Goal: Transaction & Acquisition: Purchase product/service

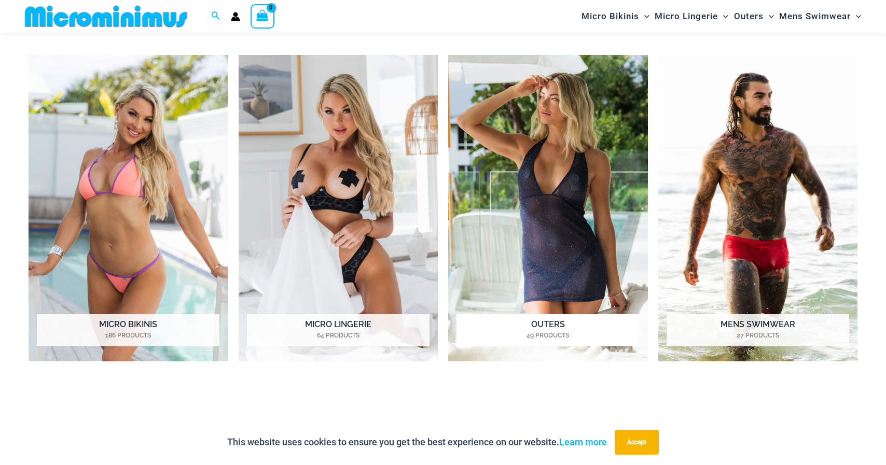
scroll to position [860, 0]
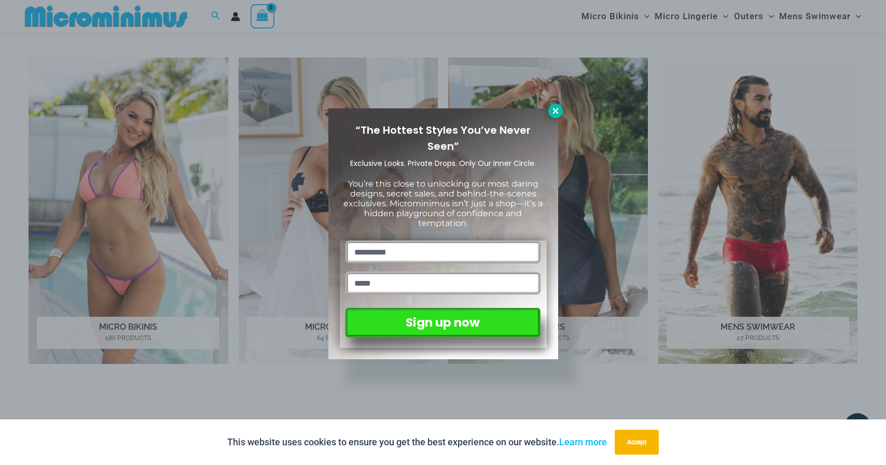
click at [554, 112] on icon at bounding box center [555, 111] width 6 height 6
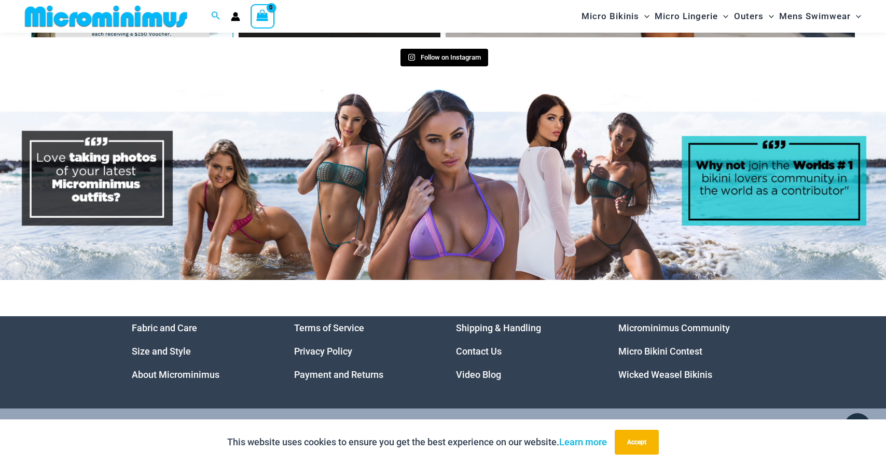
scroll to position [5185, 0]
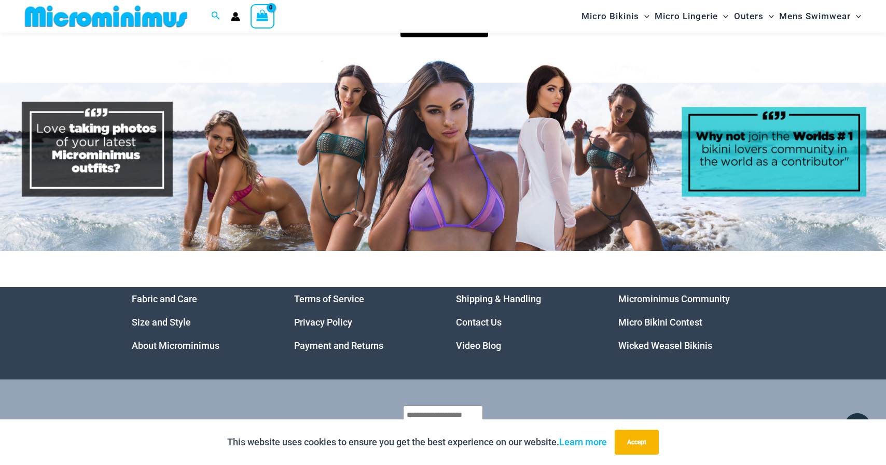
click at [655, 317] on link "Micro Bikini Contest" at bounding box center [660, 322] width 84 height 11
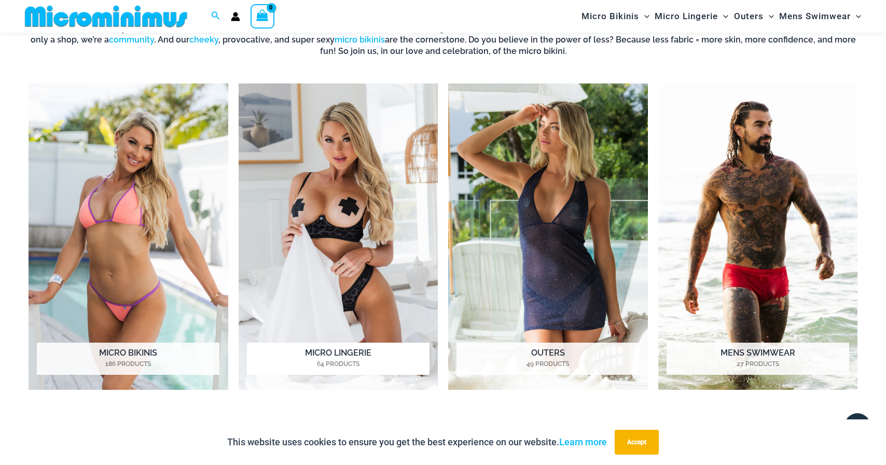
scroll to position [827, 0]
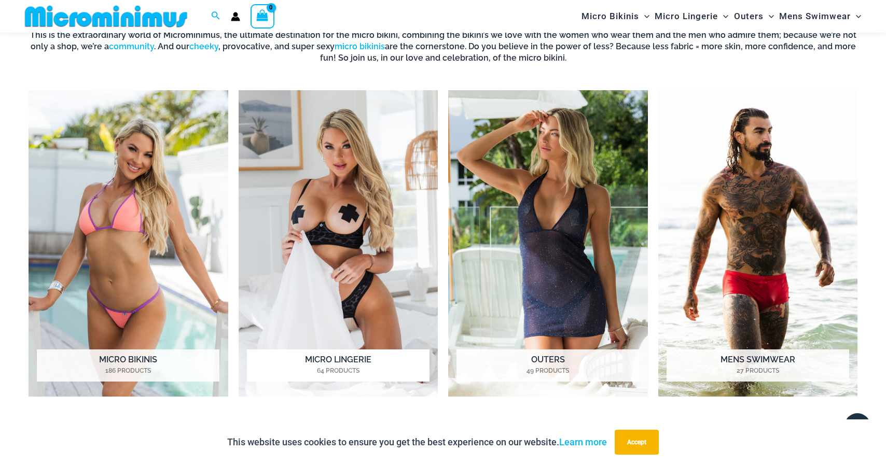
click at [321, 242] on img "Visit product category Micro Lingerie" at bounding box center [339, 243] width 200 height 307
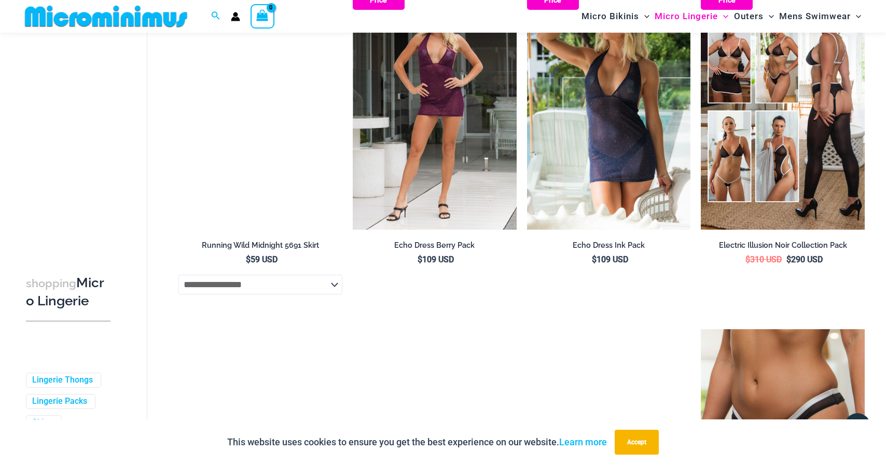
scroll to position [1573, 0]
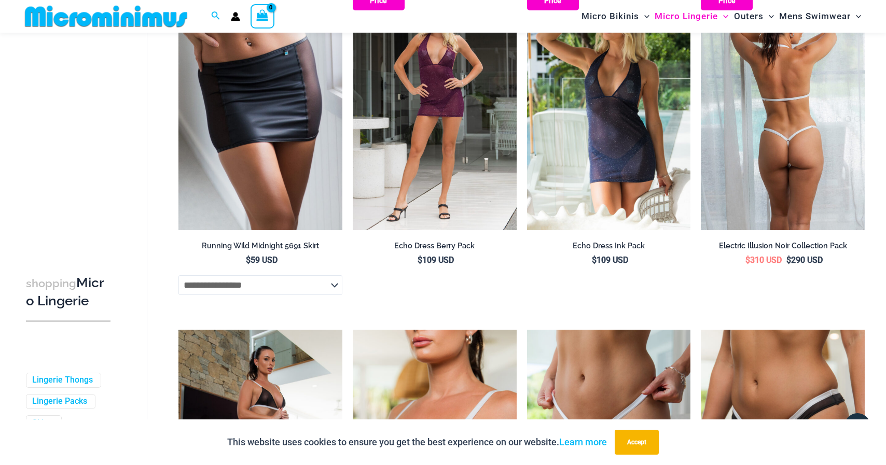
click at [750, 161] on img at bounding box center [783, 107] width 164 height 246
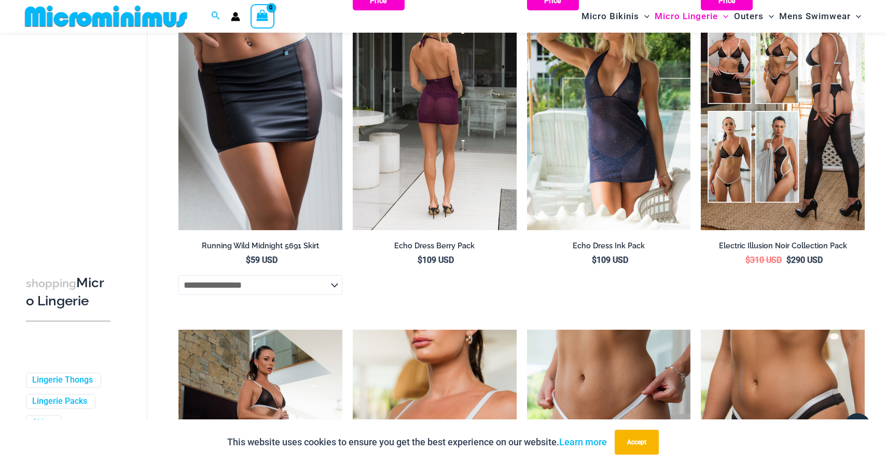
click at [404, 86] on img at bounding box center [435, 107] width 164 height 246
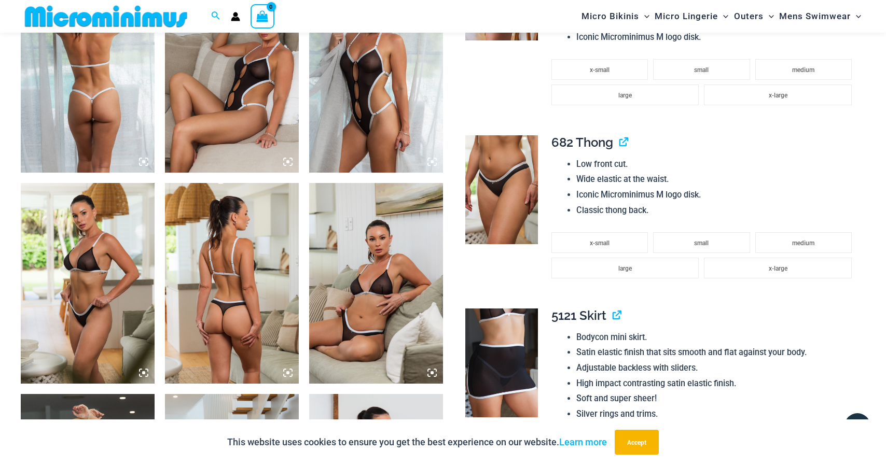
scroll to position [837, 0]
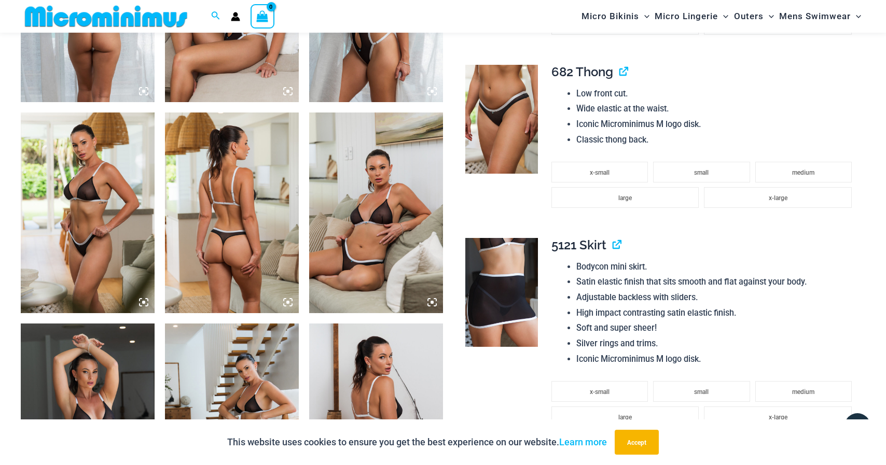
click at [328, 221] on img at bounding box center [376, 213] width 134 height 201
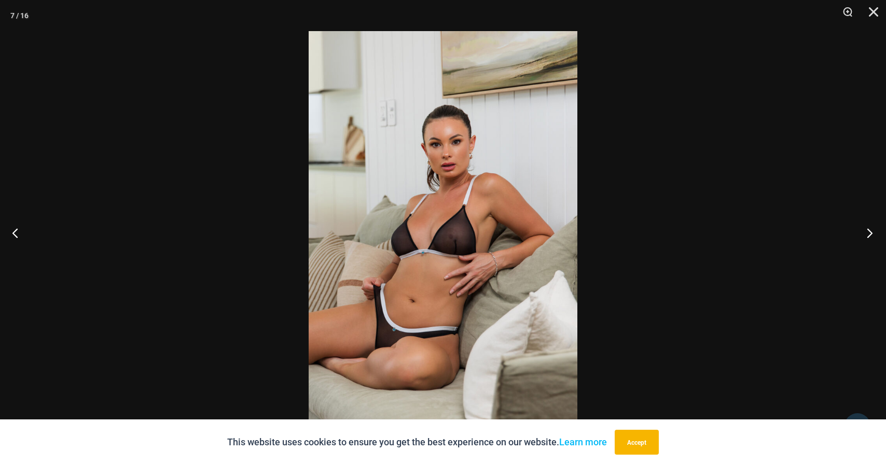
click at [870, 230] on button "Next" at bounding box center [866, 233] width 39 height 52
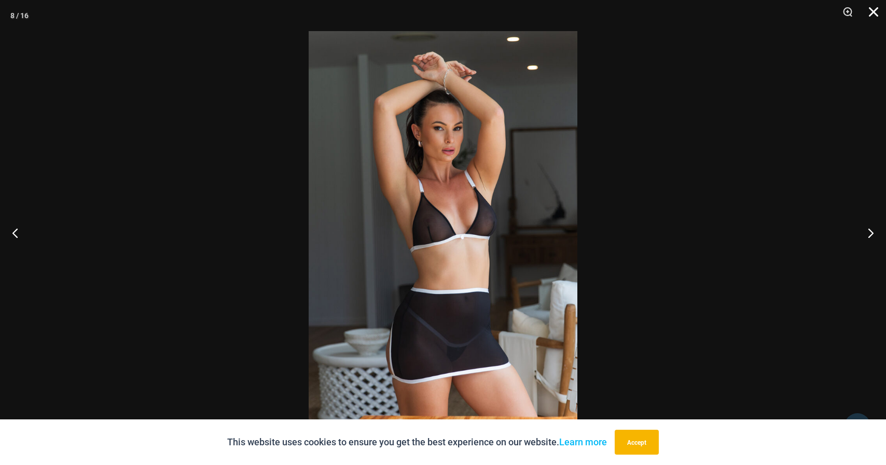
click at [874, 4] on button "Close" at bounding box center [870, 15] width 26 height 31
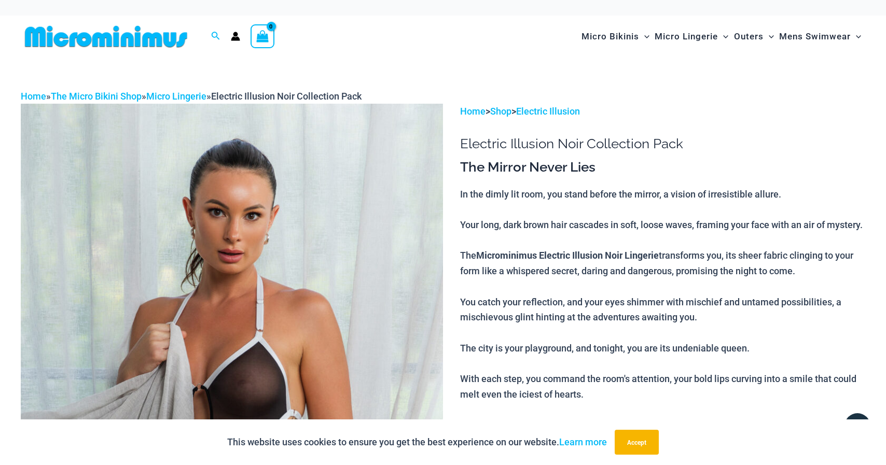
scroll to position [0, 0]
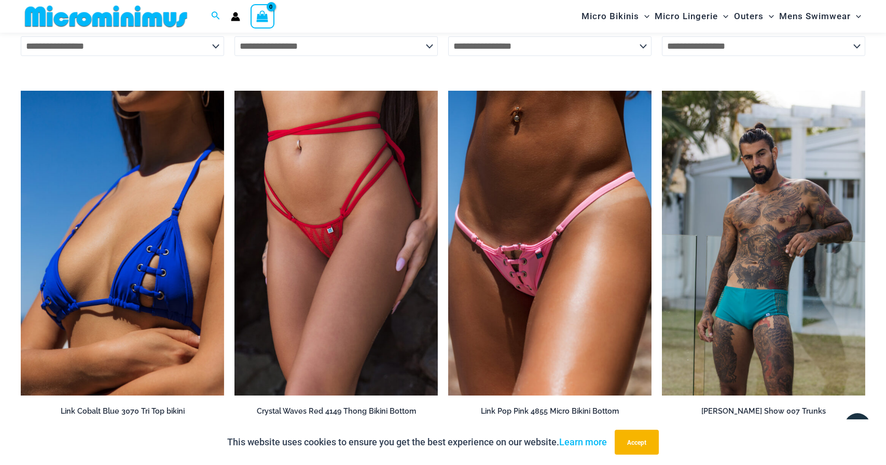
scroll to position [2678, 0]
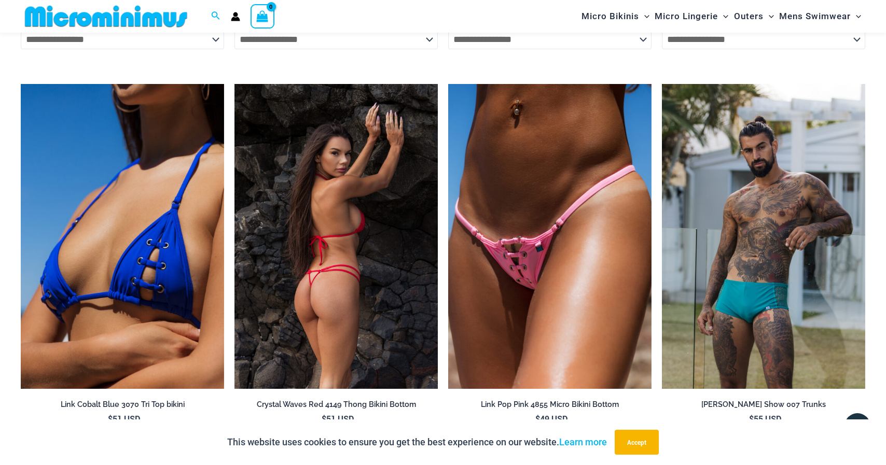
click at [336, 232] on img at bounding box center [335, 236] width 203 height 305
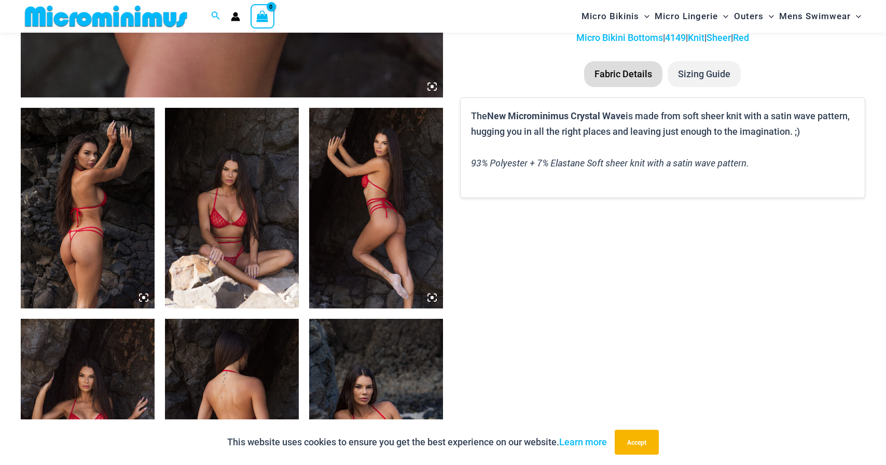
scroll to position [630, 0]
click at [95, 239] on img at bounding box center [88, 208] width 134 height 201
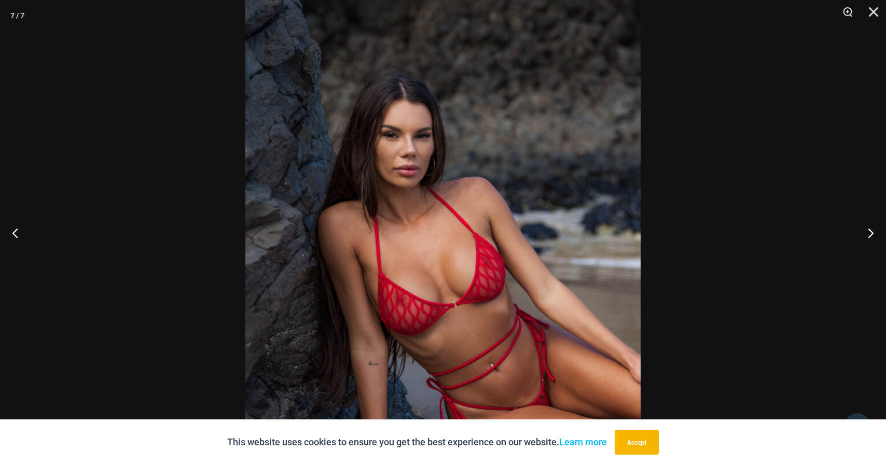
click at [392, 239] on img at bounding box center [442, 229] width 395 height 593
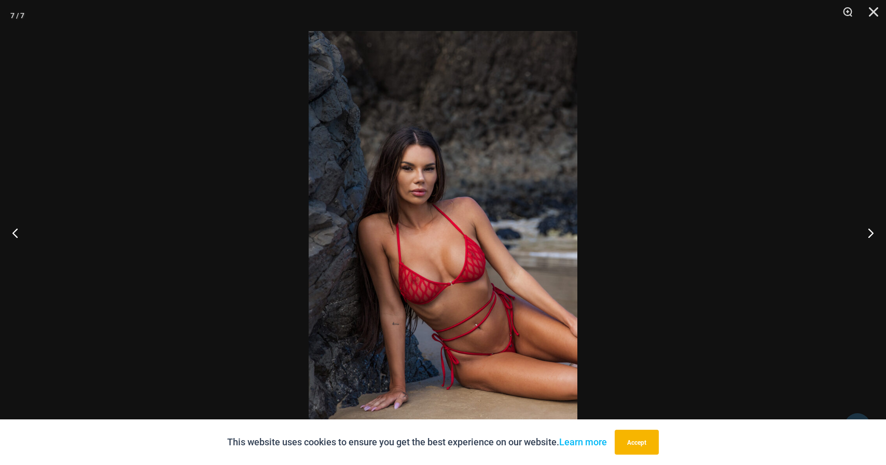
click at [392, 239] on img at bounding box center [443, 232] width 269 height 403
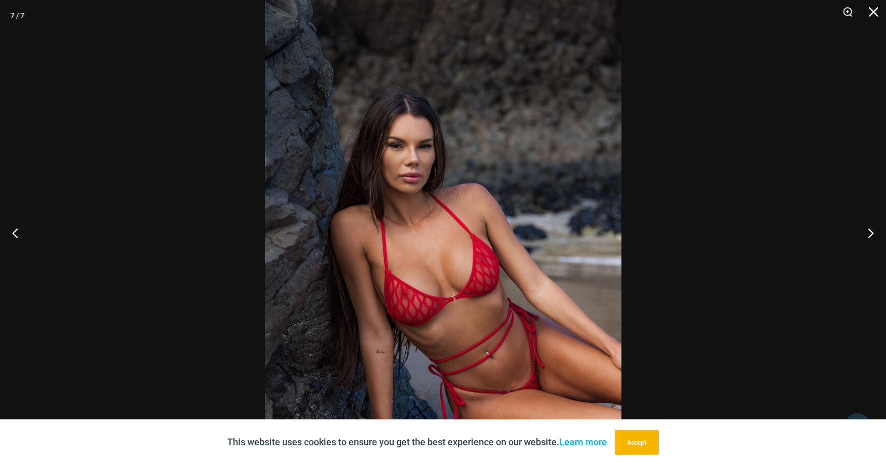
click at [392, 239] on img at bounding box center [443, 231] width 356 height 534
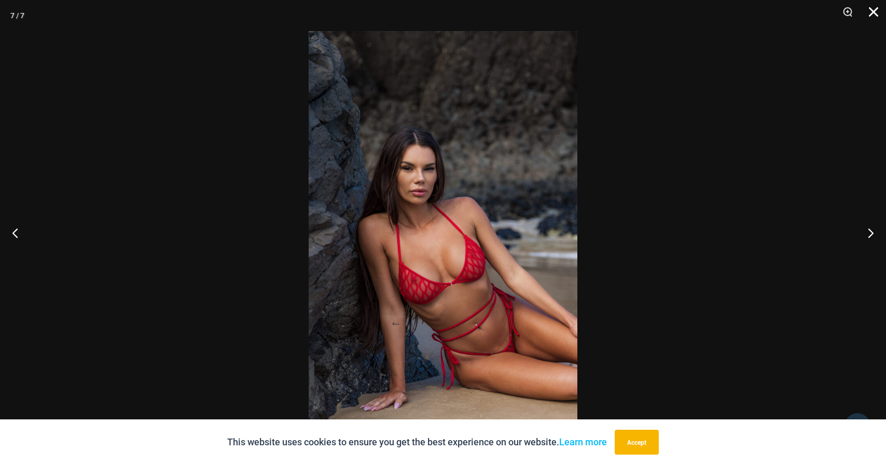
click at [869, 9] on button "Close" at bounding box center [870, 15] width 26 height 31
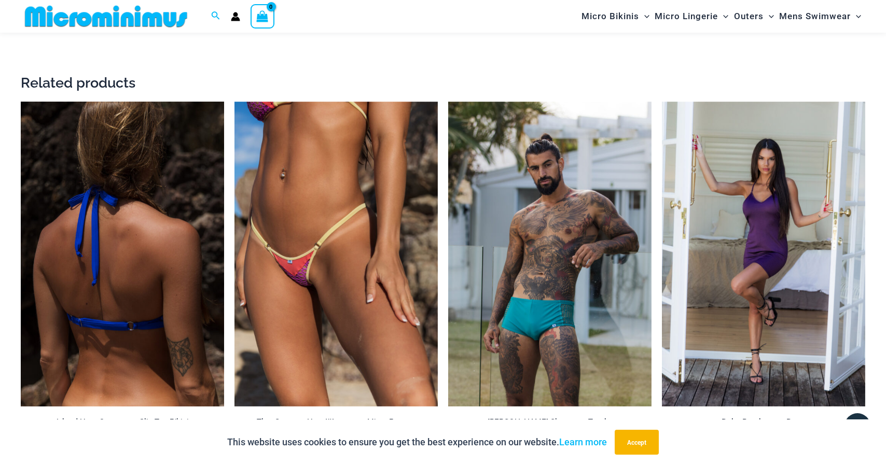
scroll to position [1952, 0]
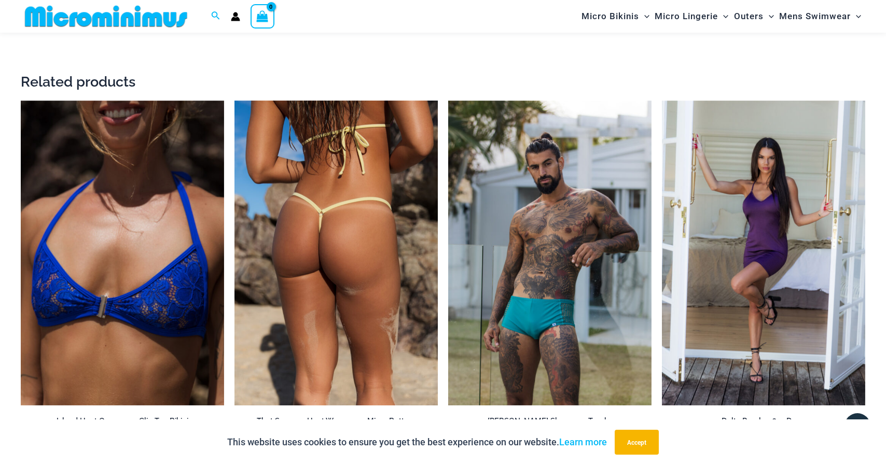
click at [300, 265] on img at bounding box center [335, 253] width 203 height 305
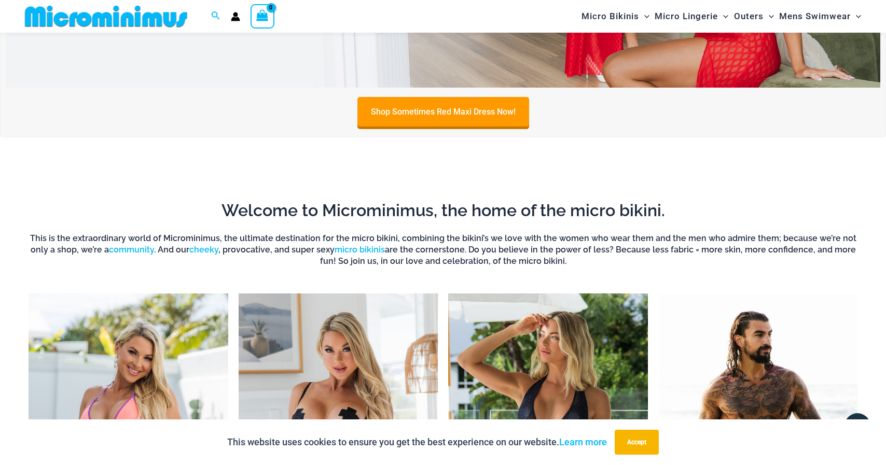
scroll to position [369, 0]
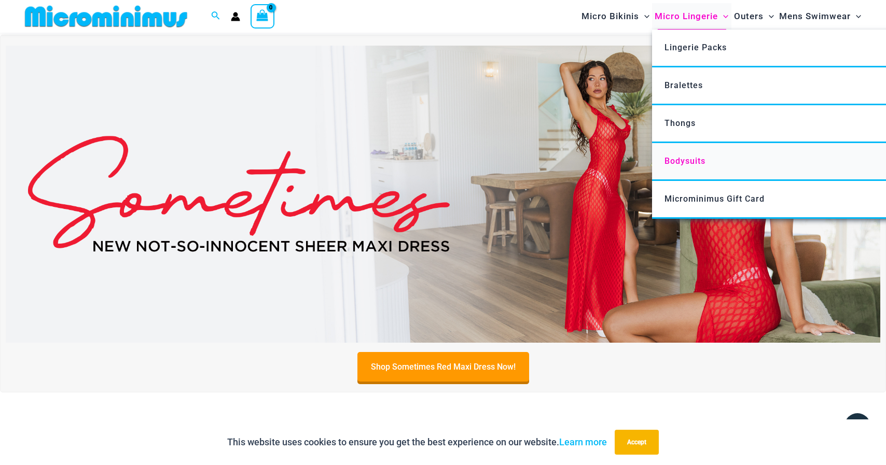
click at [673, 155] on link "Bodysuits" at bounding box center [806, 162] width 309 height 38
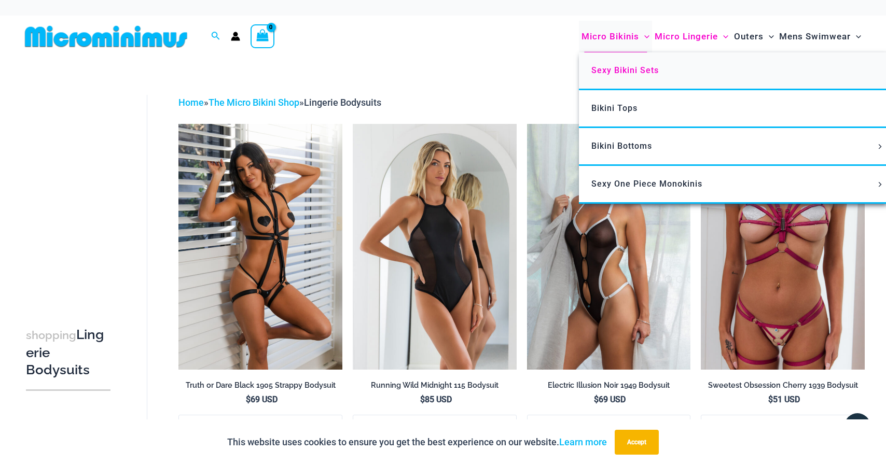
click at [623, 67] on span "Sexy Bikini Sets" at bounding box center [624, 70] width 67 height 10
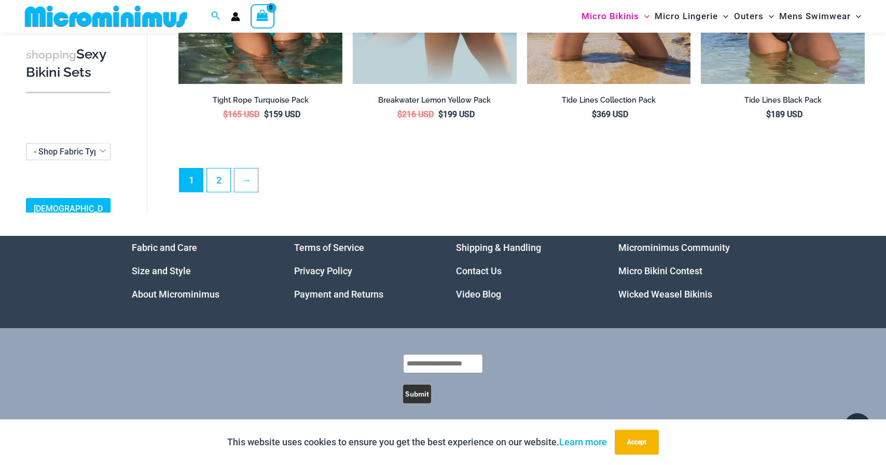
scroll to position [2517, 0]
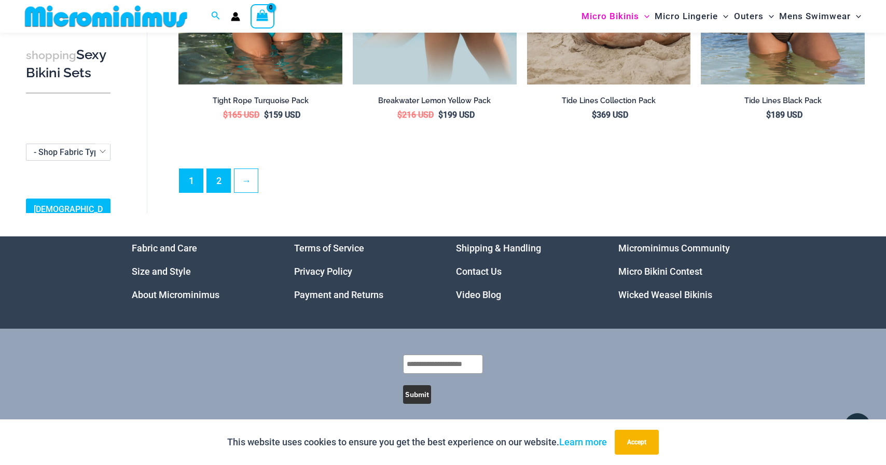
click at [214, 171] on link "2" at bounding box center [218, 180] width 23 height 23
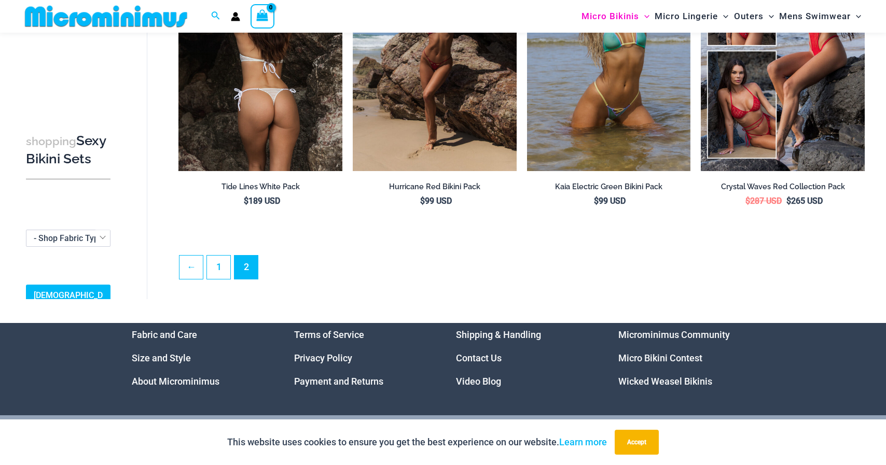
scroll to position [283, 0]
